Goal: Check status: Check status

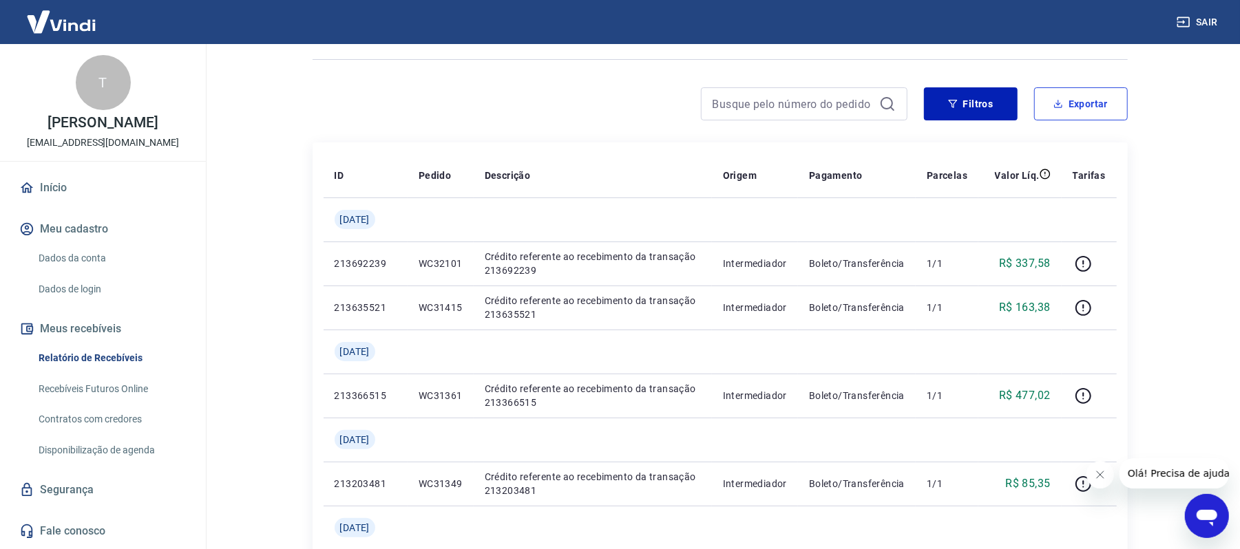
scroll to position [84, 0]
click at [983, 109] on button "Filtros" at bounding box center [971, 103] width 94 height 33
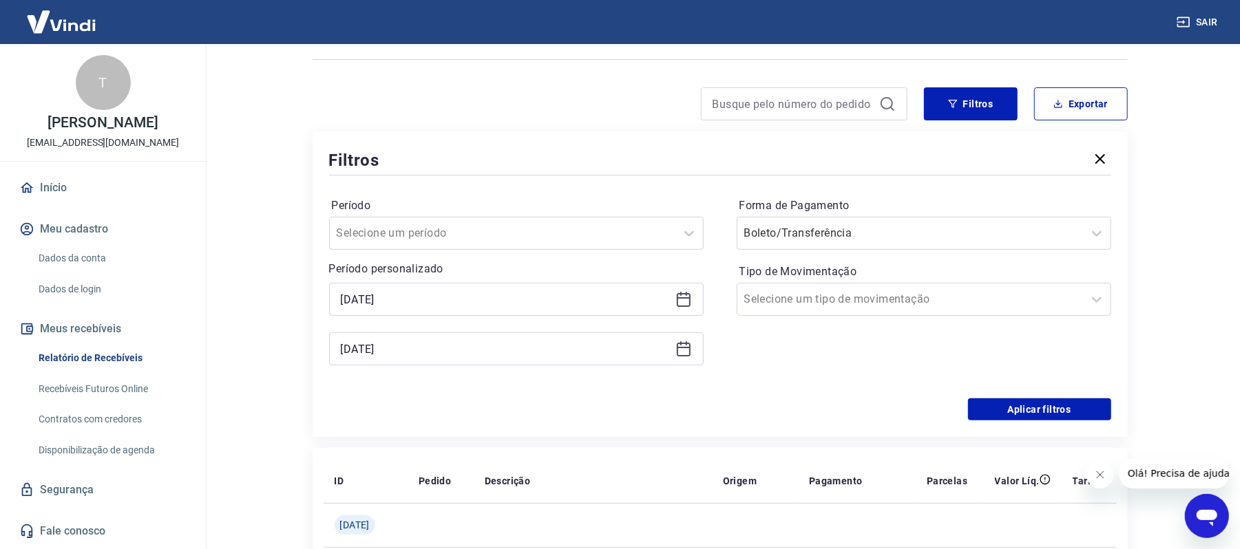
click at [680, 304] on icon at bounding box center [683, 299] width 17 height 17
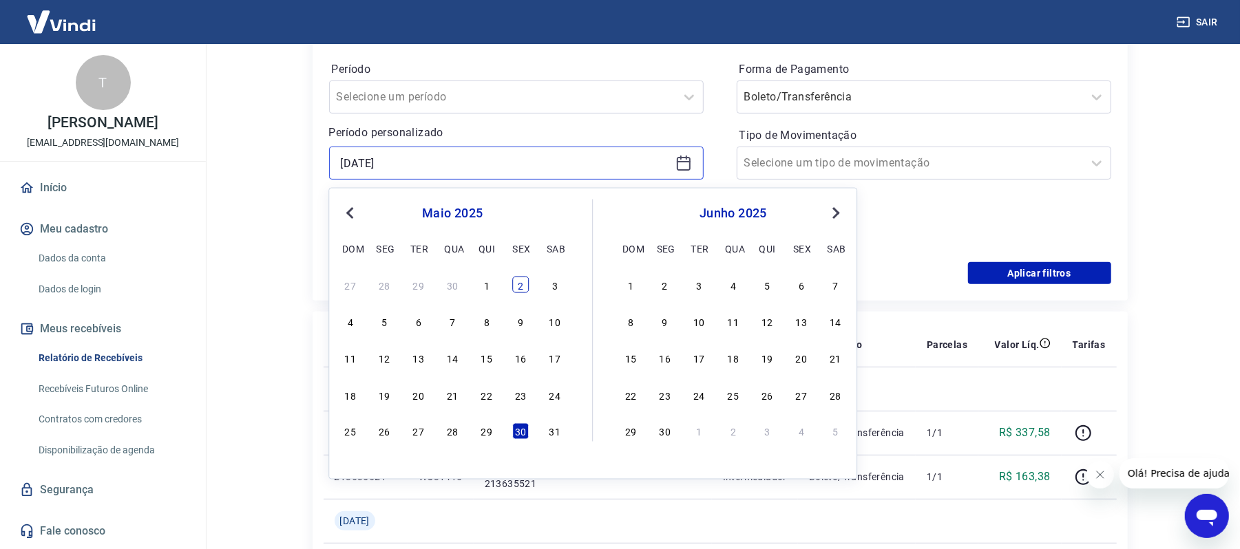
scroll to position [221, 0]
drag, startPoint x: 508, startPoint y: 392, endPoint x: 516, endPoint y: 392, distance: 7.6
click at [516, 392] on div "18 19 20 21 22 23 24" at bounding box center [452, 394] width 224 height 20
click at [516, 392] on div "23" at bounding box center [520, 393] width 17 height 17
type input "[DATE]"
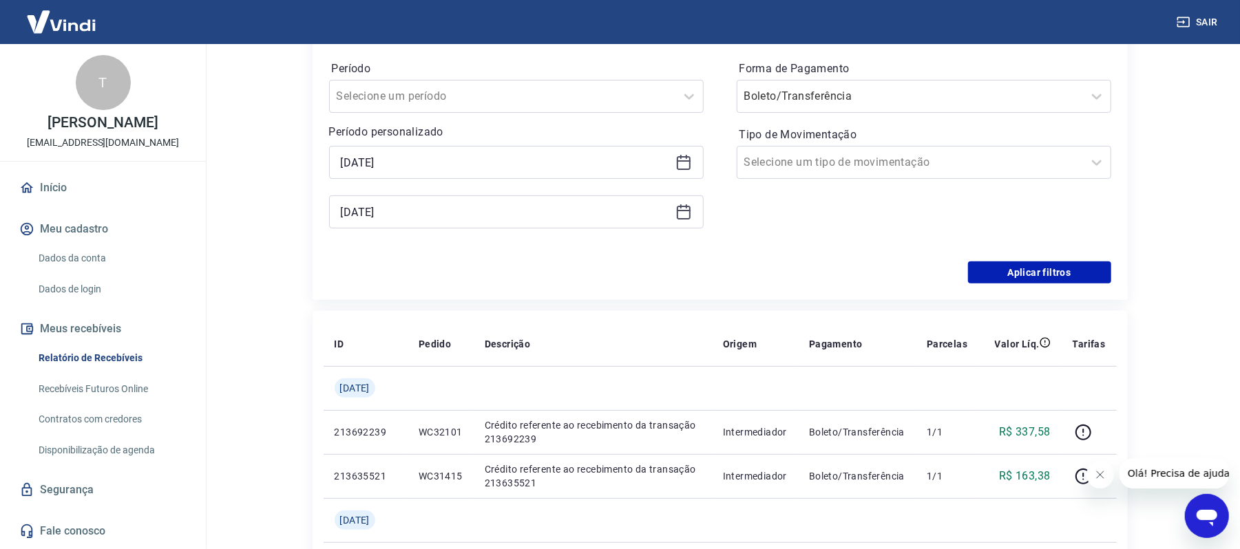
click at [683, 207] on icon at bounding box center [684, 213] width 14 height 14
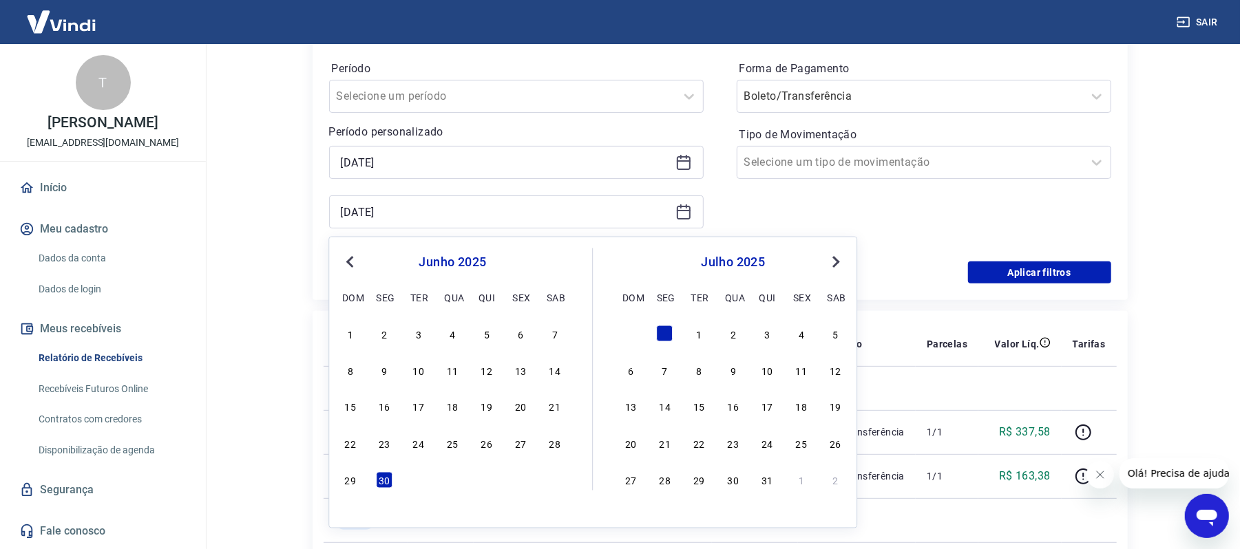
click at [356, 268] on button "Previous Month" at bounding box center [349, 262] width 17 height 17
click at [836, 265] on button "Next Month" at bounding box center [835, 262] width 17 height 17
click at [350, 268] on button "Previous Month" at bounding box center [349, 262] width 17 height 17
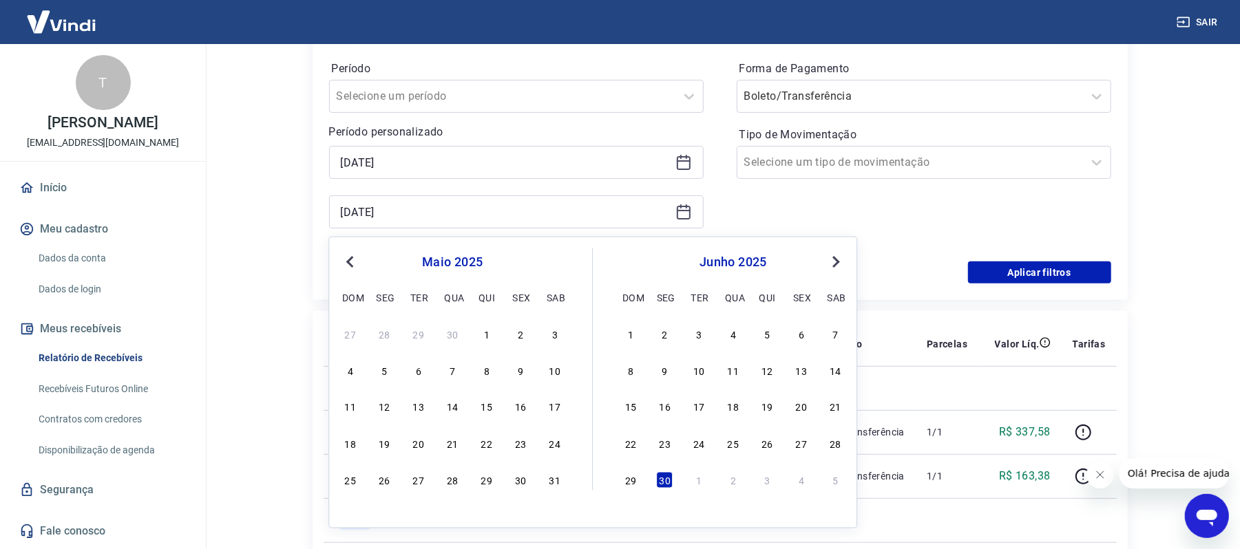
click at [350, 268] on button "Previous Month" at bounding box center [349, 262] width 17 height 17
click at [834, 259] on span "Next Month" at bounding box center [834, 261] width 0 height 16
click at [706, 332] on div "3" at bounding box center [698, 334] width 17 height 17
type input "[DATE]"
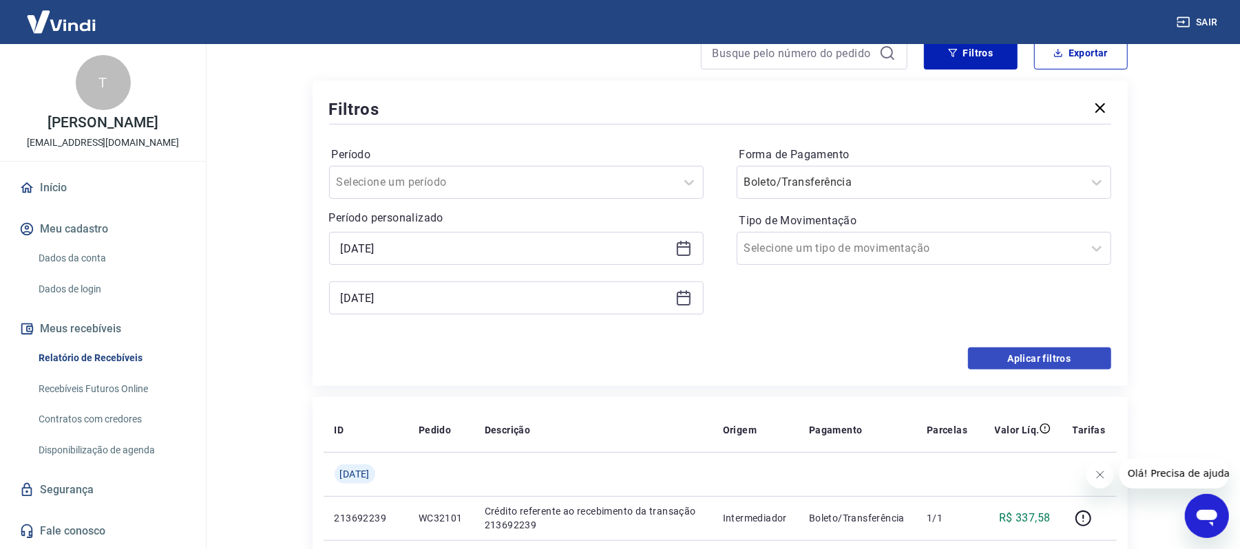
scroll to position [134, 0]
click at [1063, 367] on button "Aplicar filtros" at bounding box center [1039, 360] width 143 height 22
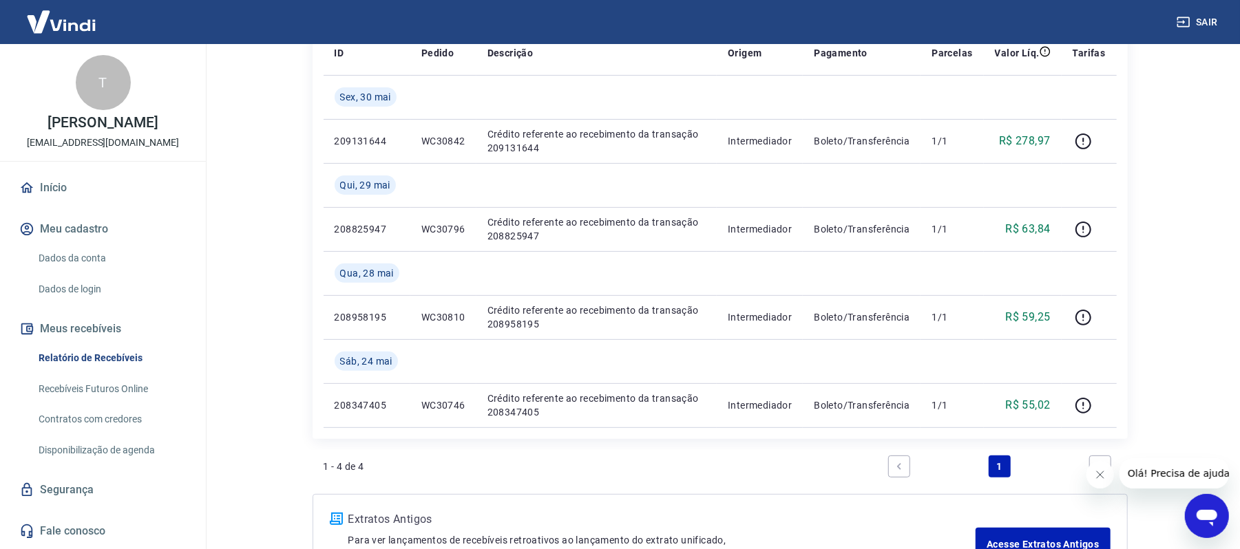
scroll to position [312, 0]
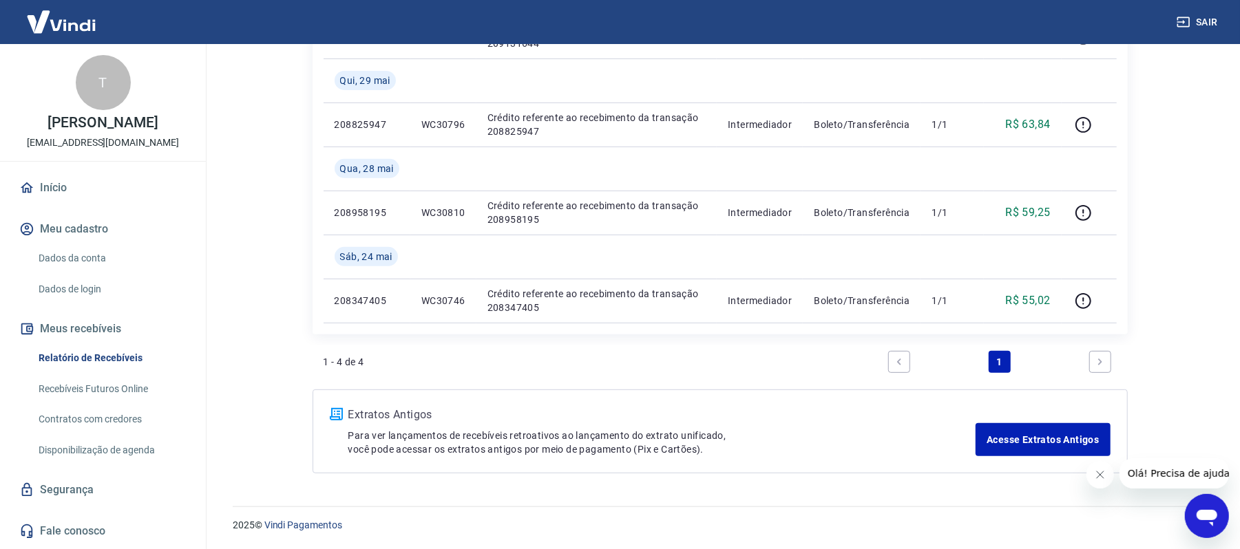
click at [1099, 362] on icon "Next page" at bounding box center [1100, 362] width 10 height 10
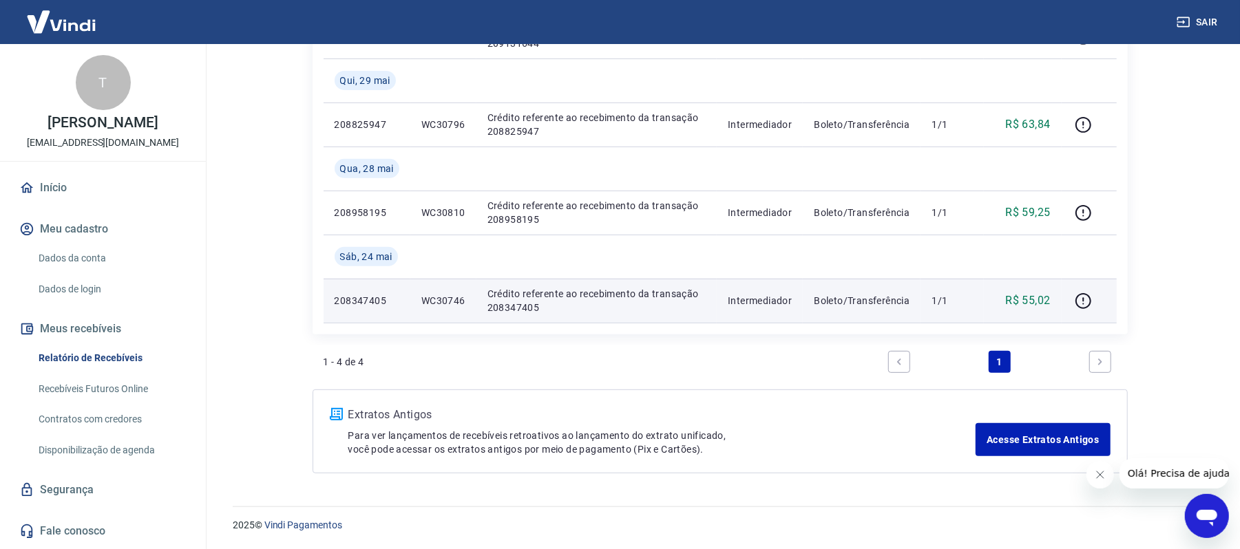
scroll to position [0, 0]
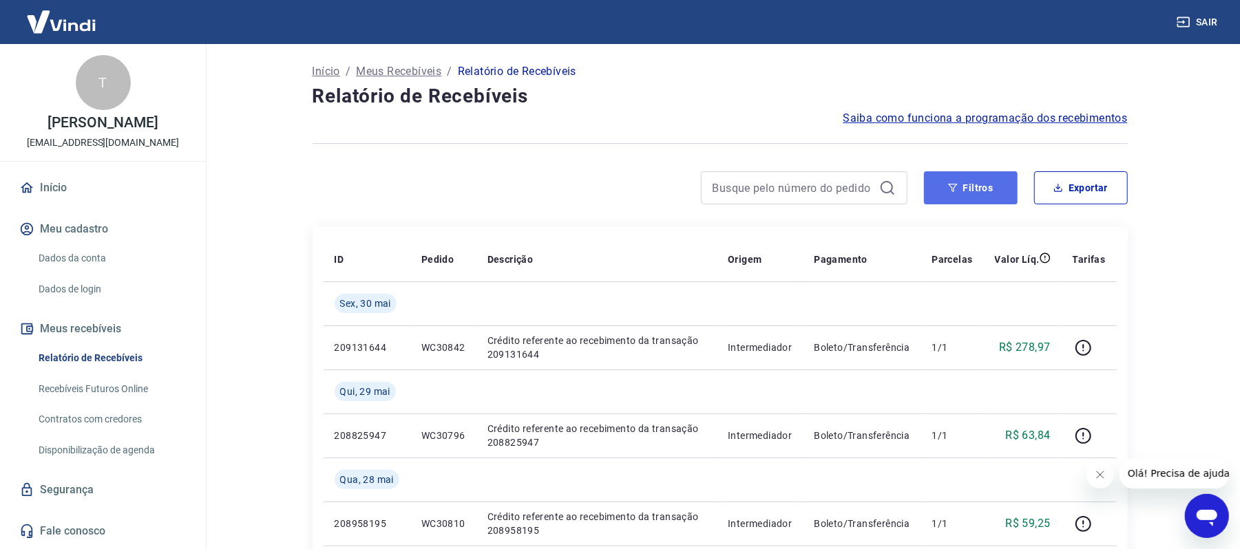
click at [940, 188] on button "Filtros" at bounding box center [971, 187] width 94 height 33
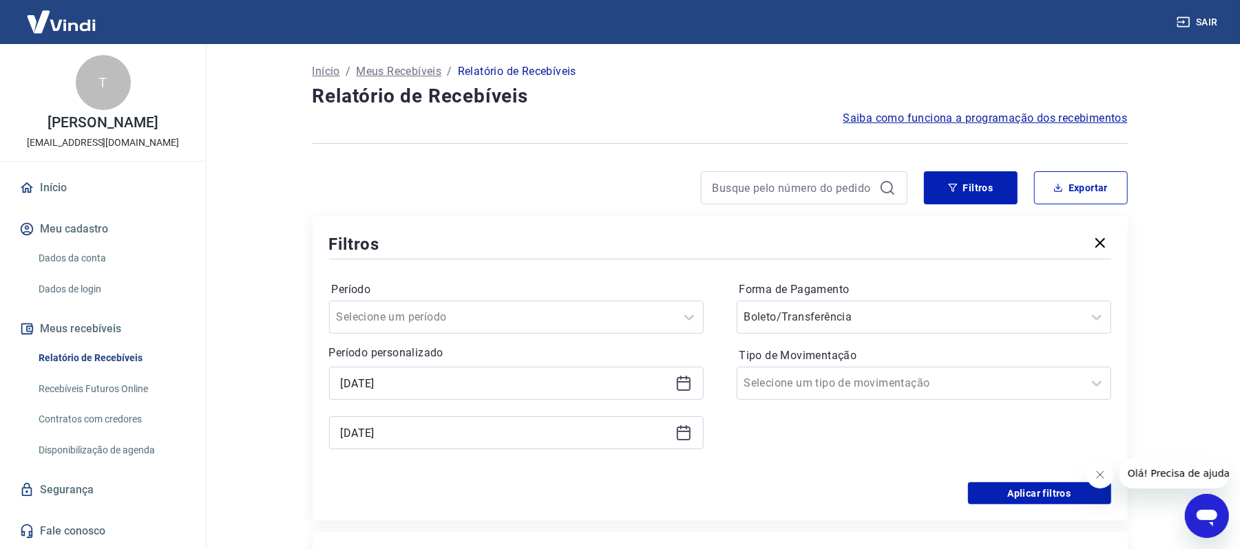
click at [679, 386] on icon at bounding box center [683, 383] width 17 height 17
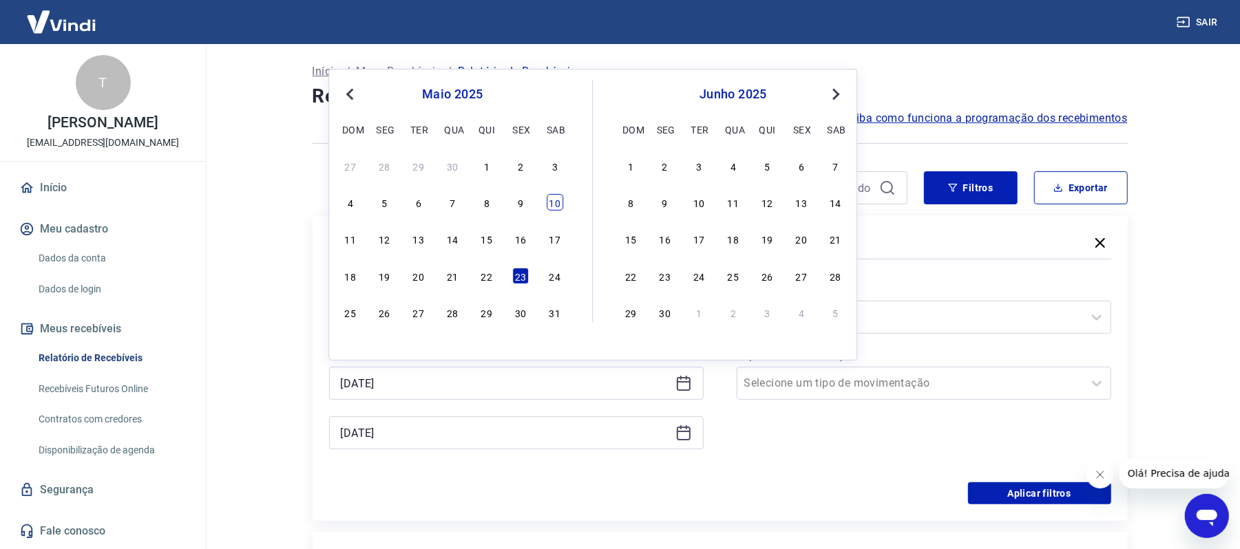
click at [562, 207] on div "10" at bounding box center [555, 202] width 17 height 17
type input "[DATE]"
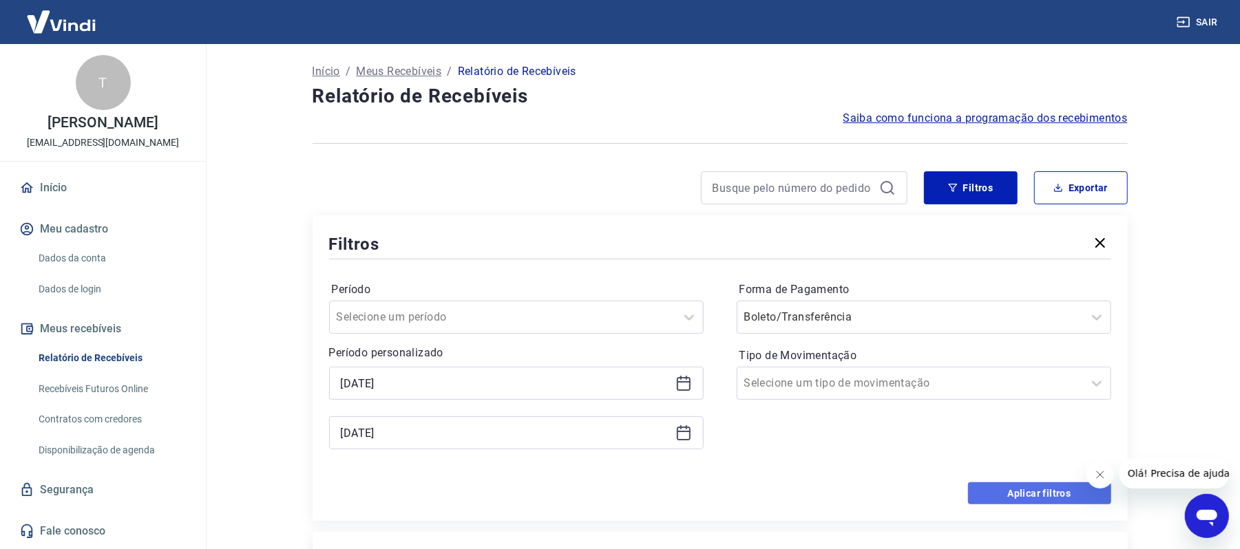
click at [1034, 493] on button "Aplicar filtros" at bounding box center [1039, 494] width 143 height 22
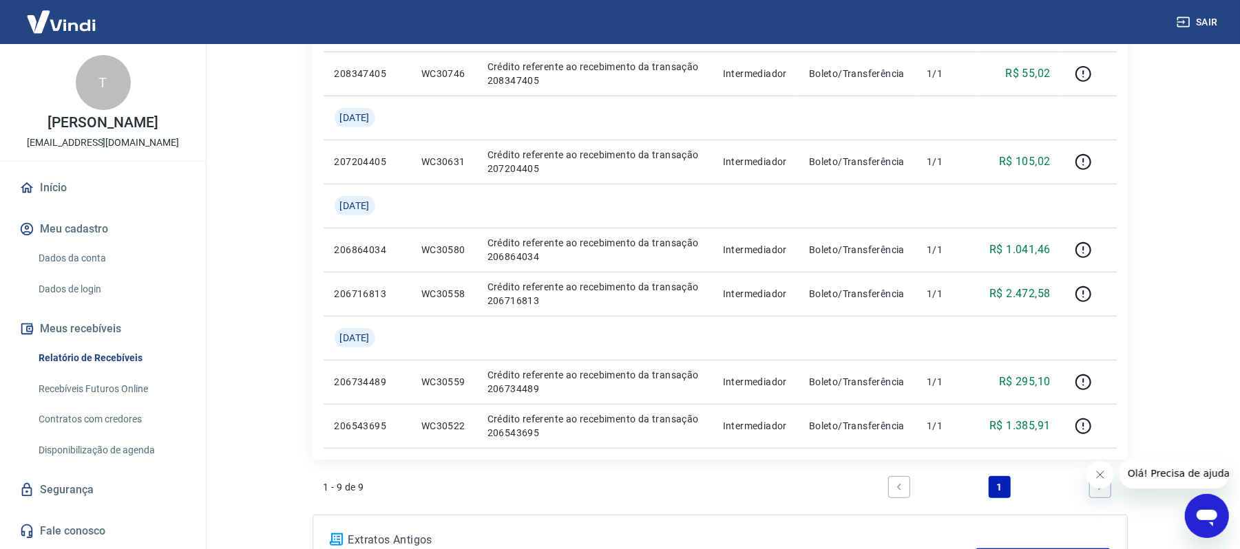
scroll to position [540, 0]
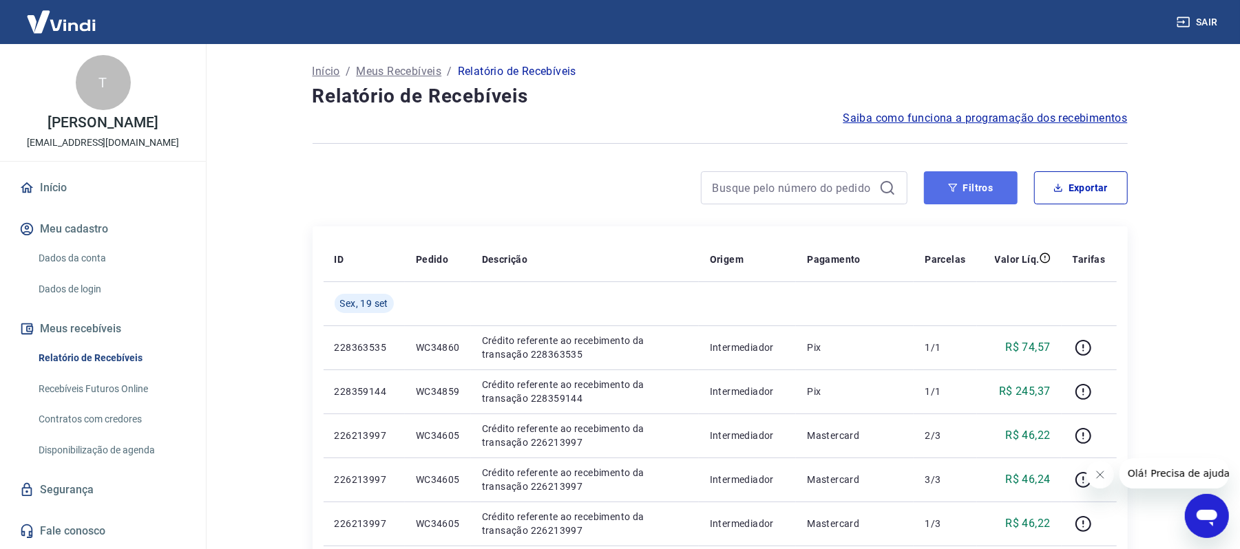
click at [928, 190] on button "Filtros" at bounding box center [971, 187] width 94 height 33
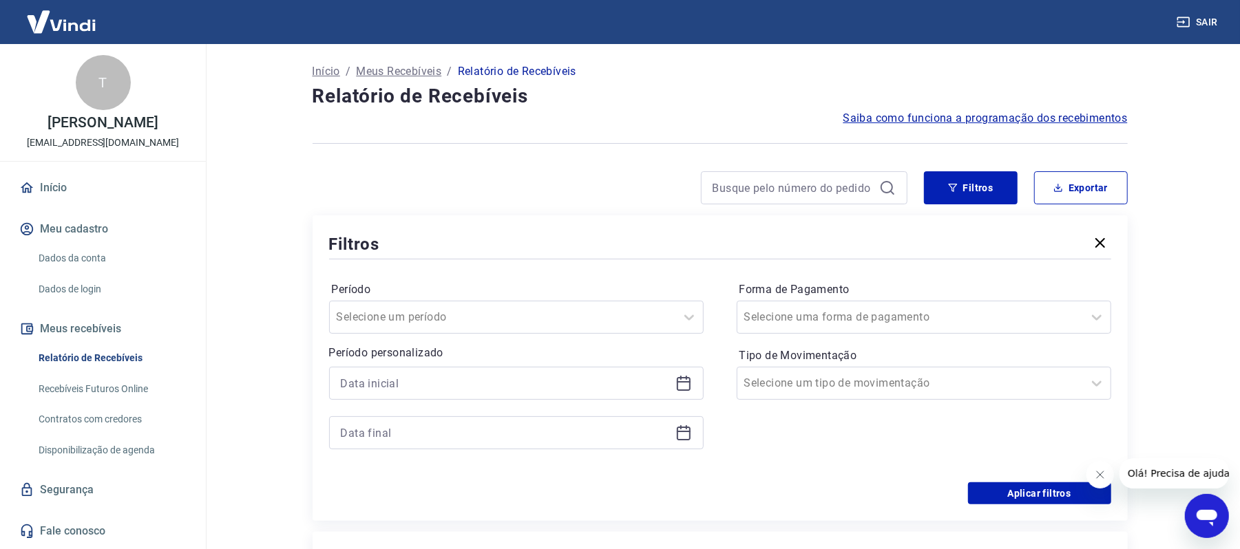
click at [680, 388] on icon at bounding box center [683, 383] width 17 height 17
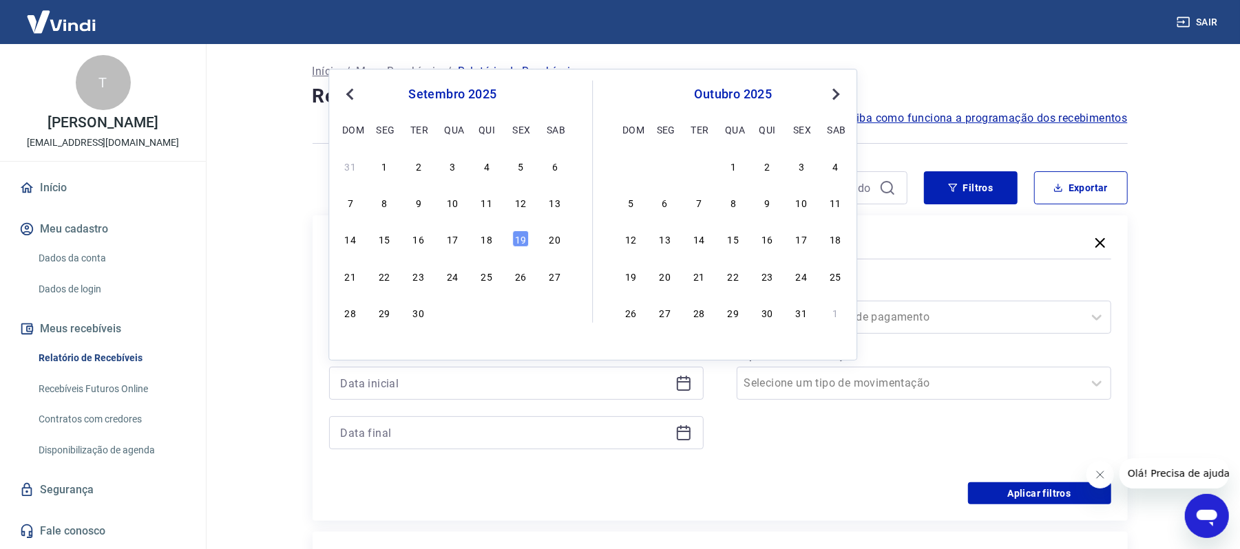
click at [351, 96] on span "Previous Month" at bounding box center [351, 94] width 0 height 16
click at [414, 315] on div "26" at bounding box center [418, 312] width 17 height 17
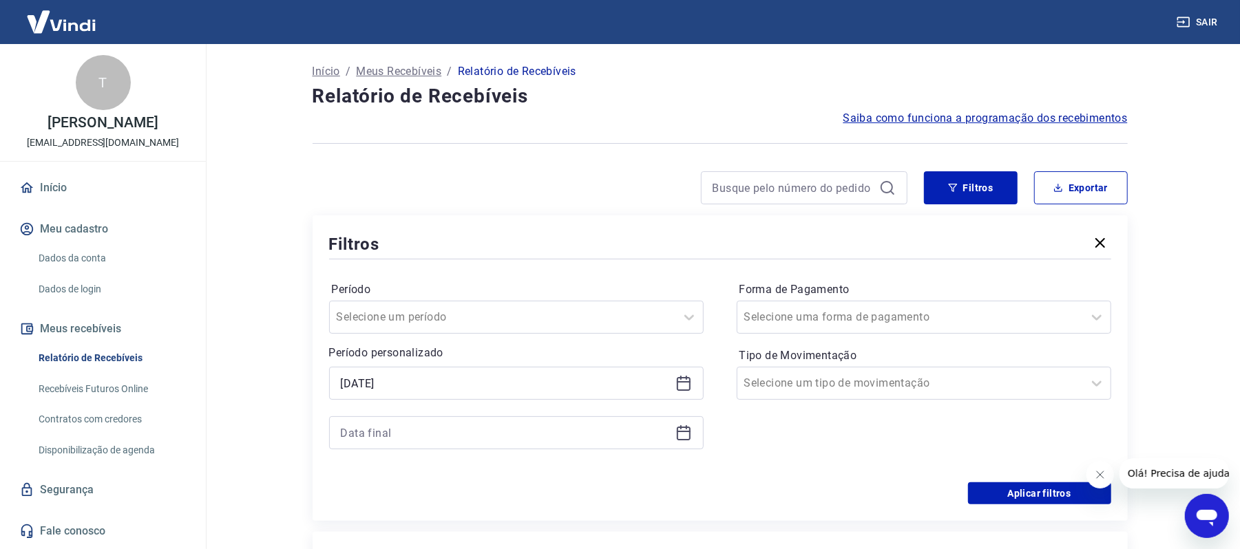
click at [680, 381] on icon at bounding box center [683, 383] width 17 height 17
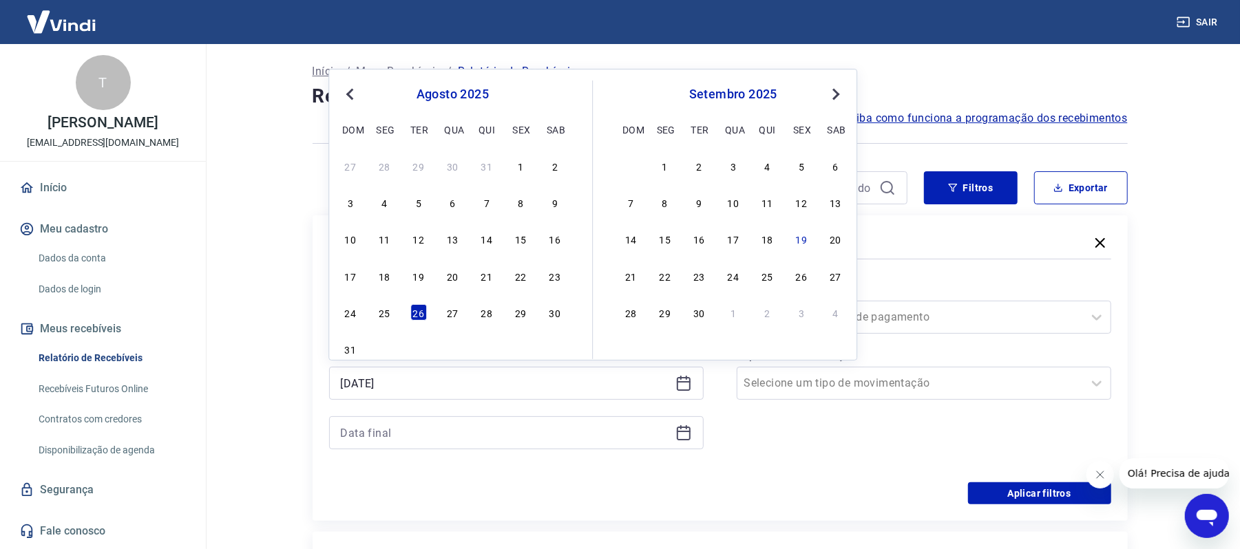
click at [351, 94] on span "Previous Month" at bounding box center [351, 94] width 0 height 16
click at [355, 100] on button "Previous Month" at bounding box center [349, 94] width 17 height 17
click at [516, 278] on div "27" at bounding box center [520, 276] width 17 height 17
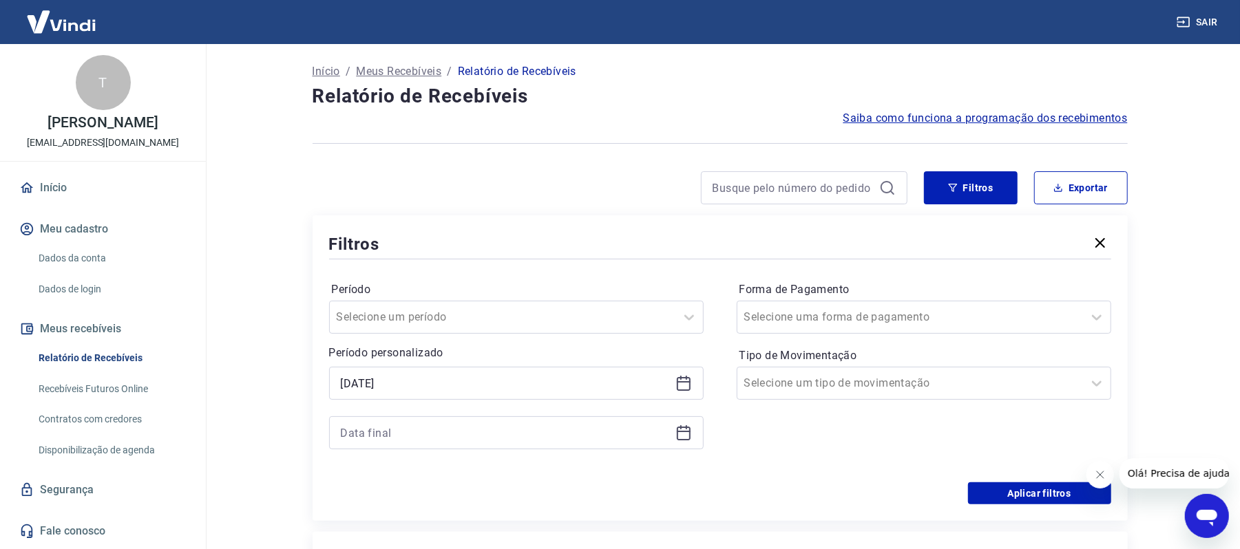
click at [678, 383] on icon at bounding box center [684, 381] width 14 height 1
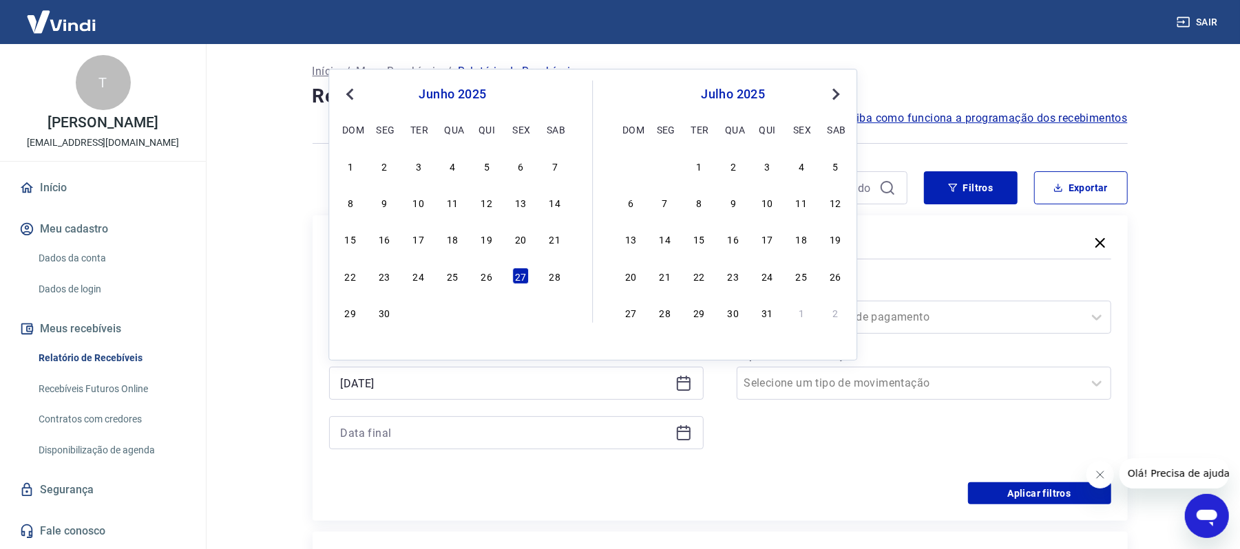
click at [345, 94] on button "Previous Month" at bounding box center [349, 94] width 17 height 17
click at [381, 312] on div "26" at bounding box center [384, 312] width 17 height 17
type input "26/05/2025"
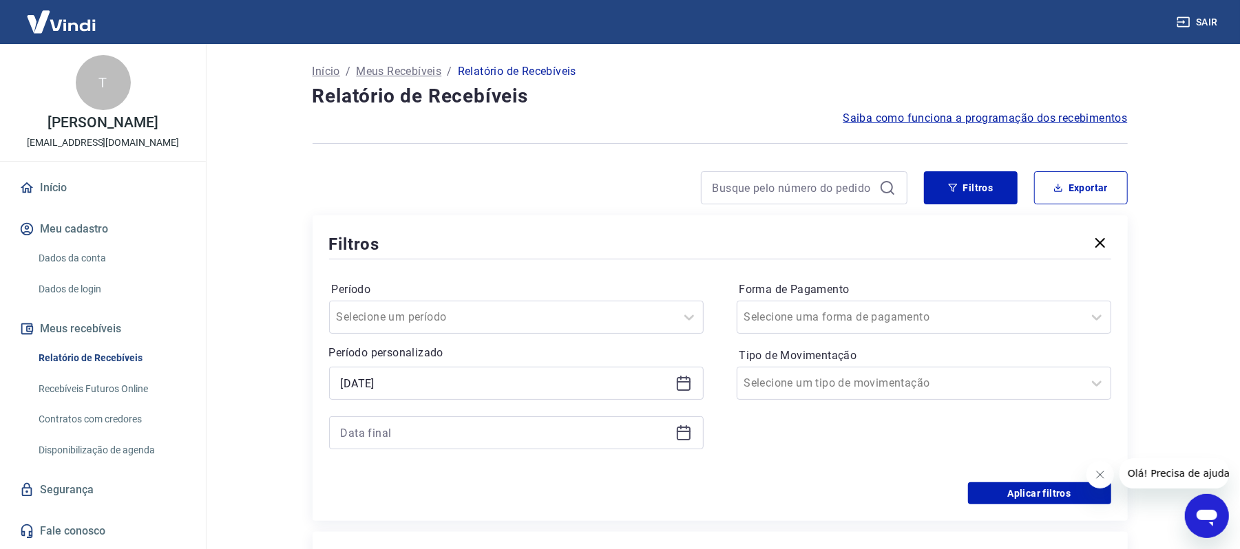
click at [691, 428] on icon at bounding box center [683, 433] width 17 height 17
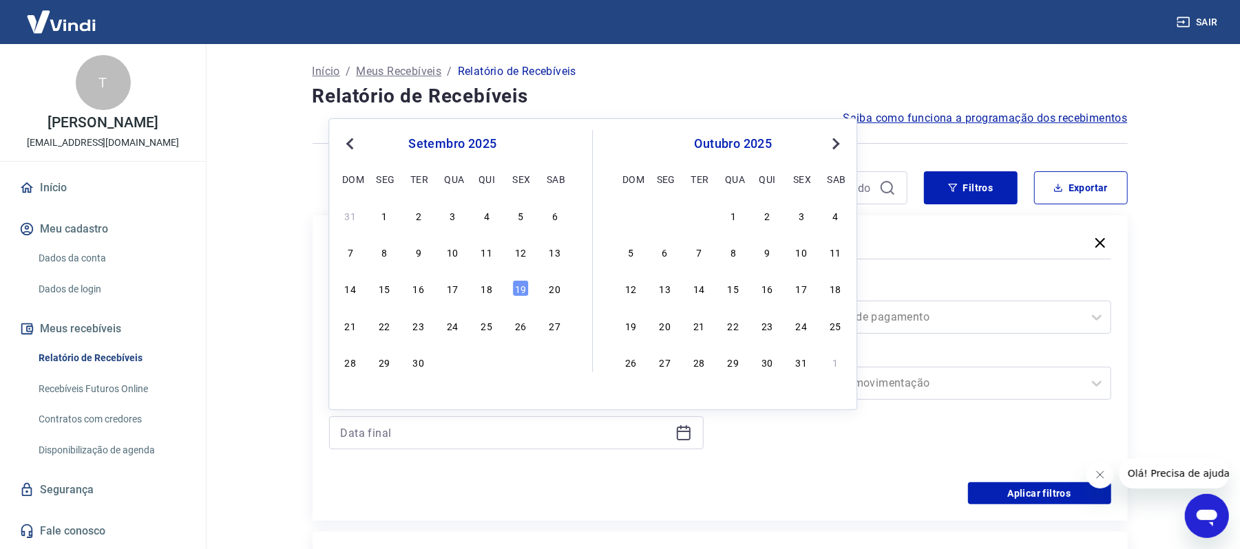
click at [351, 146] on span "Previous Month" at bounding box center [351, 144] width 0 height 16
click at [702, 359] on div "29" at bounding box center [698, 362] width 17 height 17
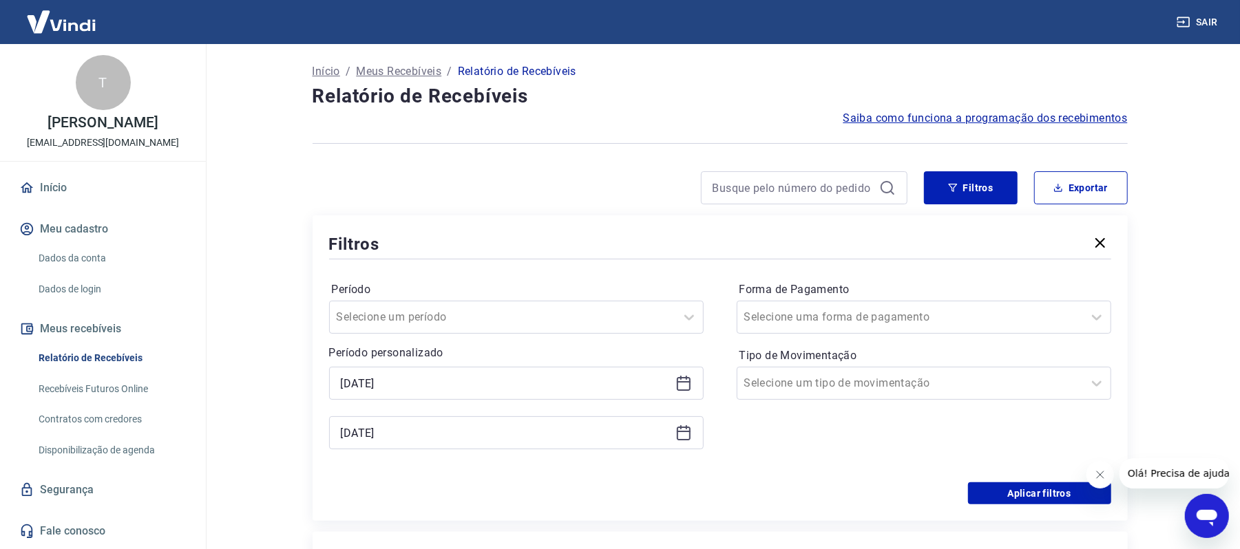
click at [683, 432] on icon at bounding box center [684, 431] width 14 height 1
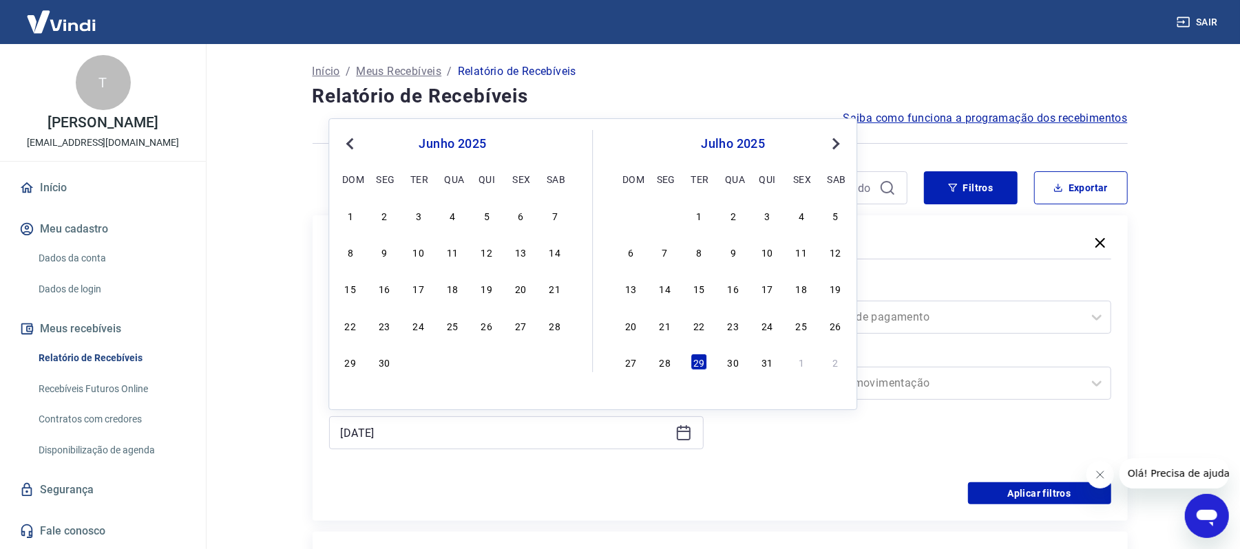
click at [348, 138] on button "Previous Month" at bounding box center [349, 144] width 17 height 17
click at [490, 364] on div "29" at bounding box center [486, 362] width 17 height 17
type input "29/05/2025"
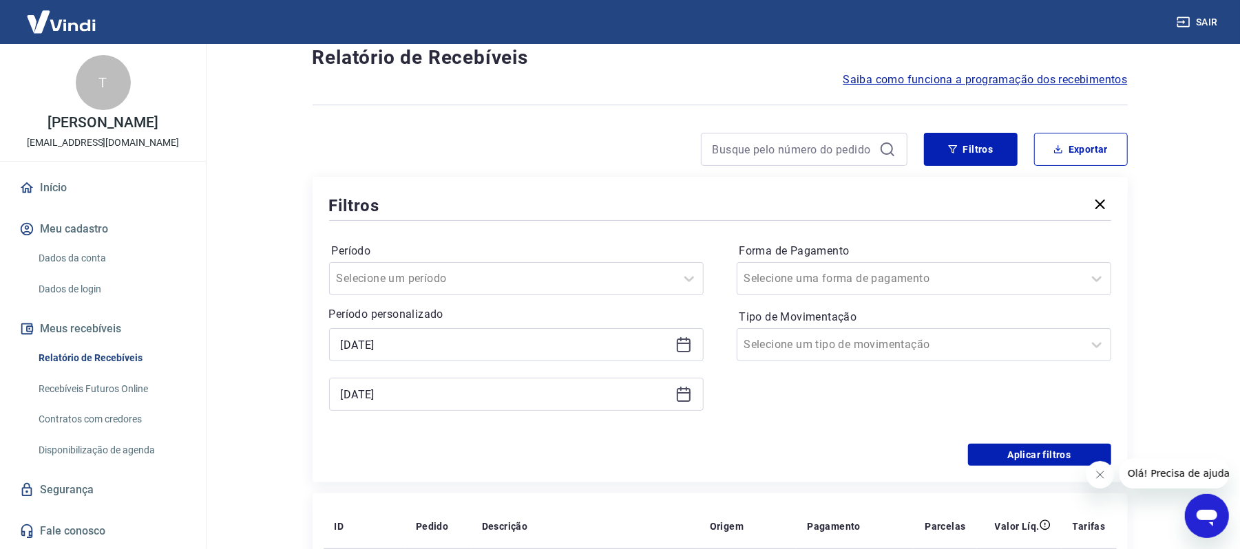
scroll to position [47, 0]
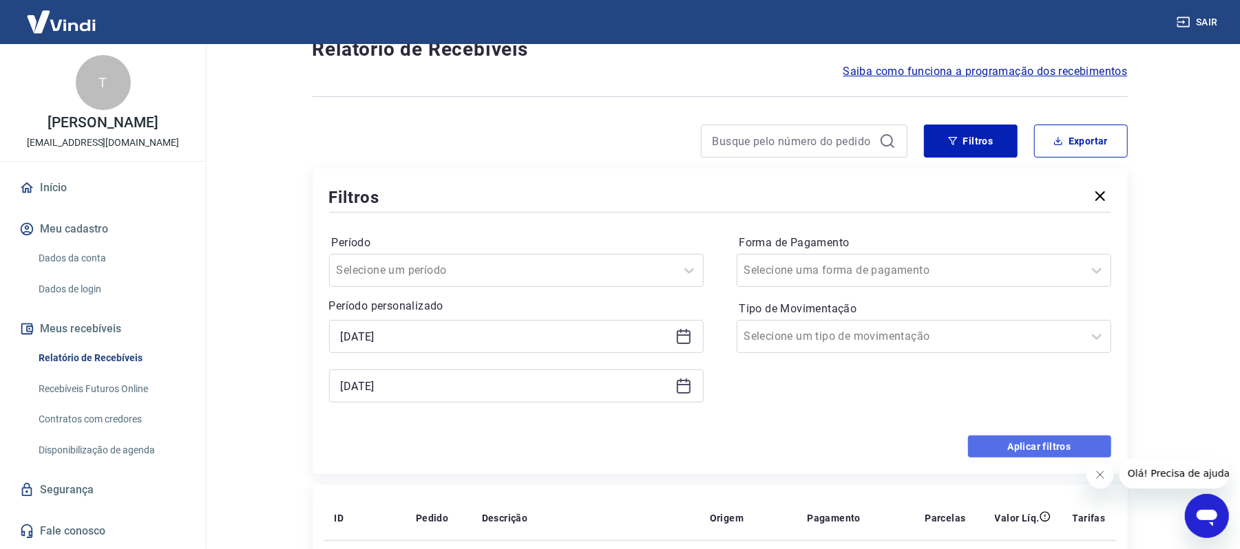
click at [1006, 449] on button "Aplicar filtros" at bounding box center [1039, 447] width 143 height 22
